Goal: Transaction & Acquisition: Purchase product/service

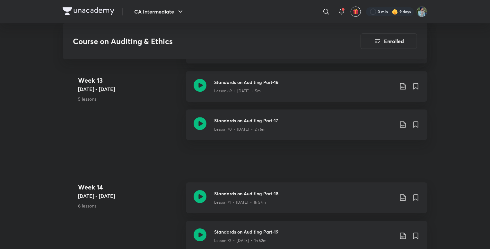
scroll to position [3379, 0]
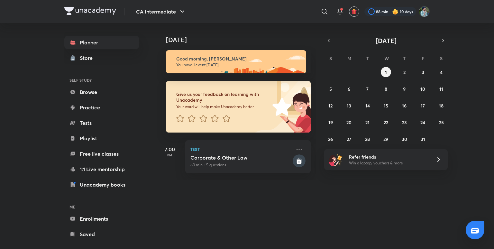
scroll to position [0, 6]
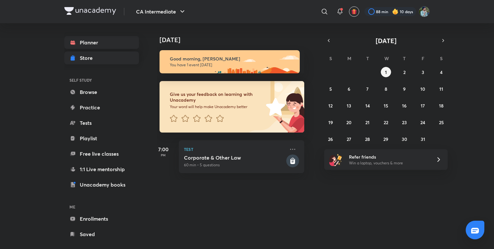
click at [93, 54] on div "Store" at bounding box center [88, 58] width 17 height 8
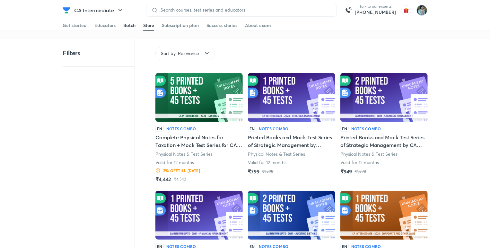
click at [126, 26] on div "Batch" at bounding box center [129, 25] width 12 height 6
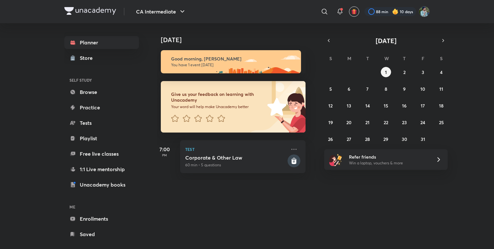
scroll to position [0, 6]
